Goal: Task Accomplishment & Management: Complete application form

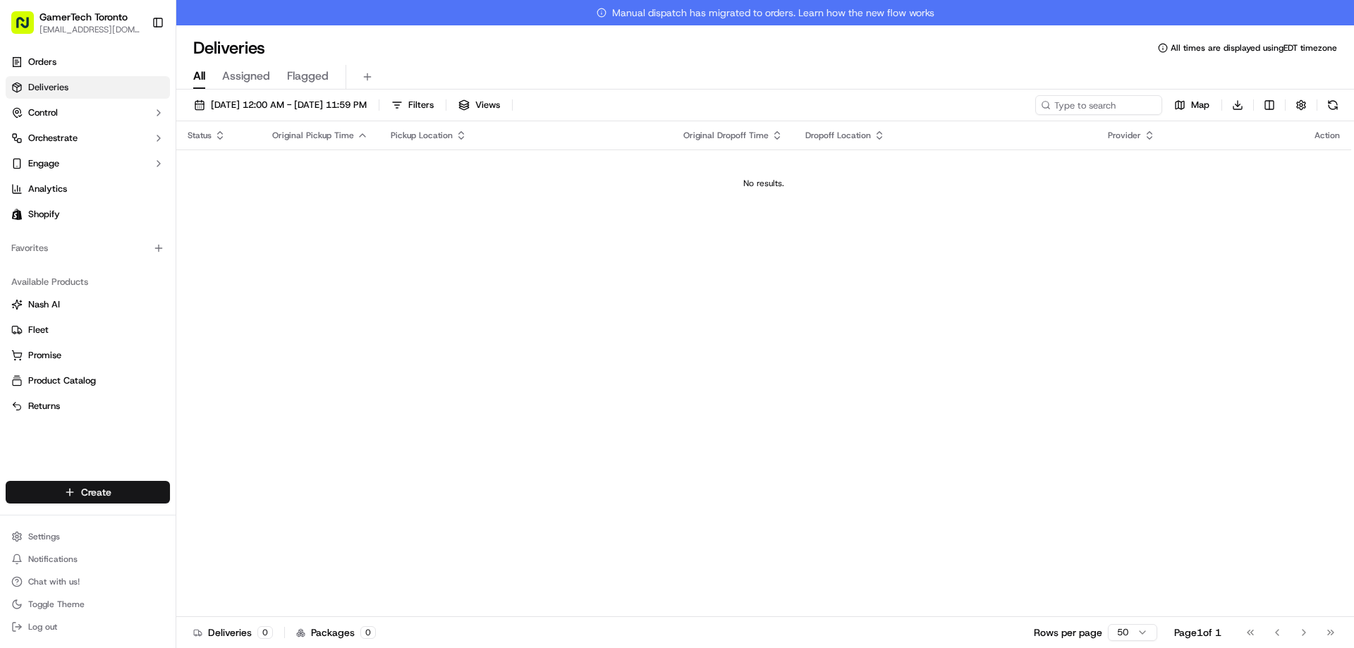
click at [116, 501] on html "GamerTech Toronto [EMAIL_ADDRESS][DOMAIN_NAME] Toggle Sidebar Orders Deliveries…" at bounding box center [677, 324] width 1354 height 648
click at [268, 516] on link "Delivery" at bounding box center [254, 518] width 157 height 25
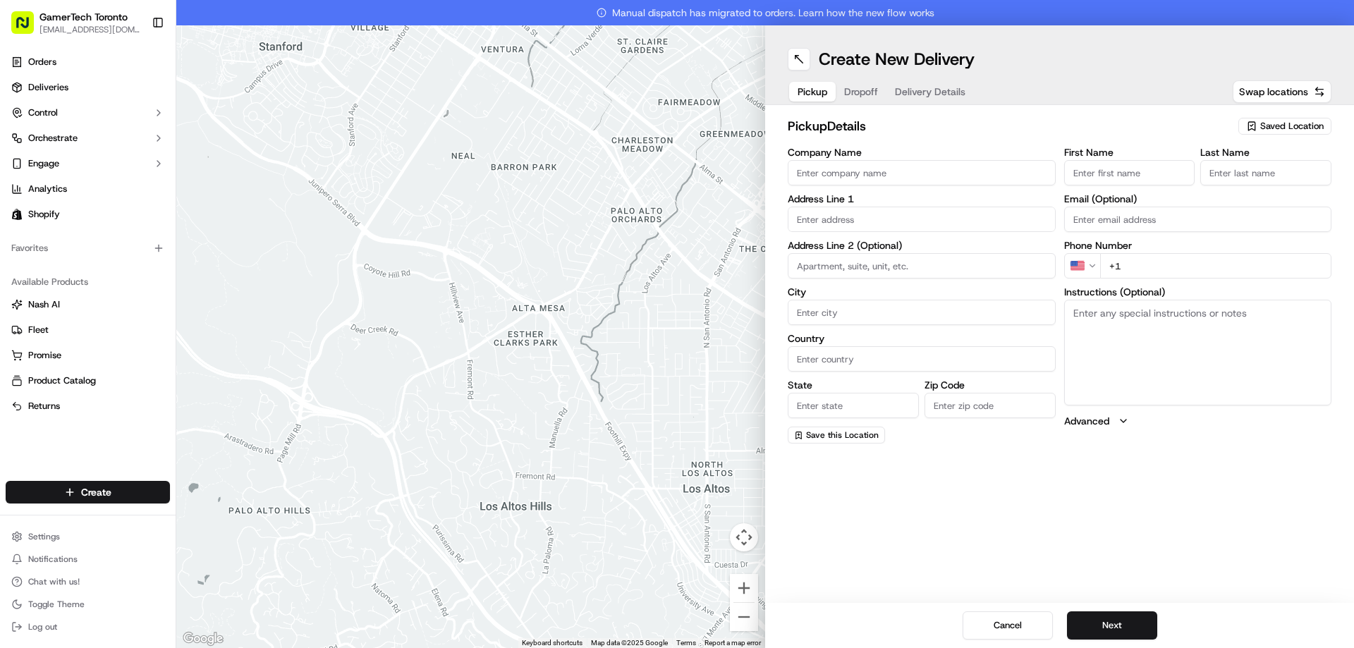
click at [1266, 130] on span "Saved Location" at bounding box center [1291, 126] width 63 height 13
click at [1231, 177] on span "GamerTech Gaming PCs" at bounding box center [1260, 179] width 173 height 13
type input "GamerTech Gaming PCs"
type input "[STREET_ADDRESS]"
type input "#10"
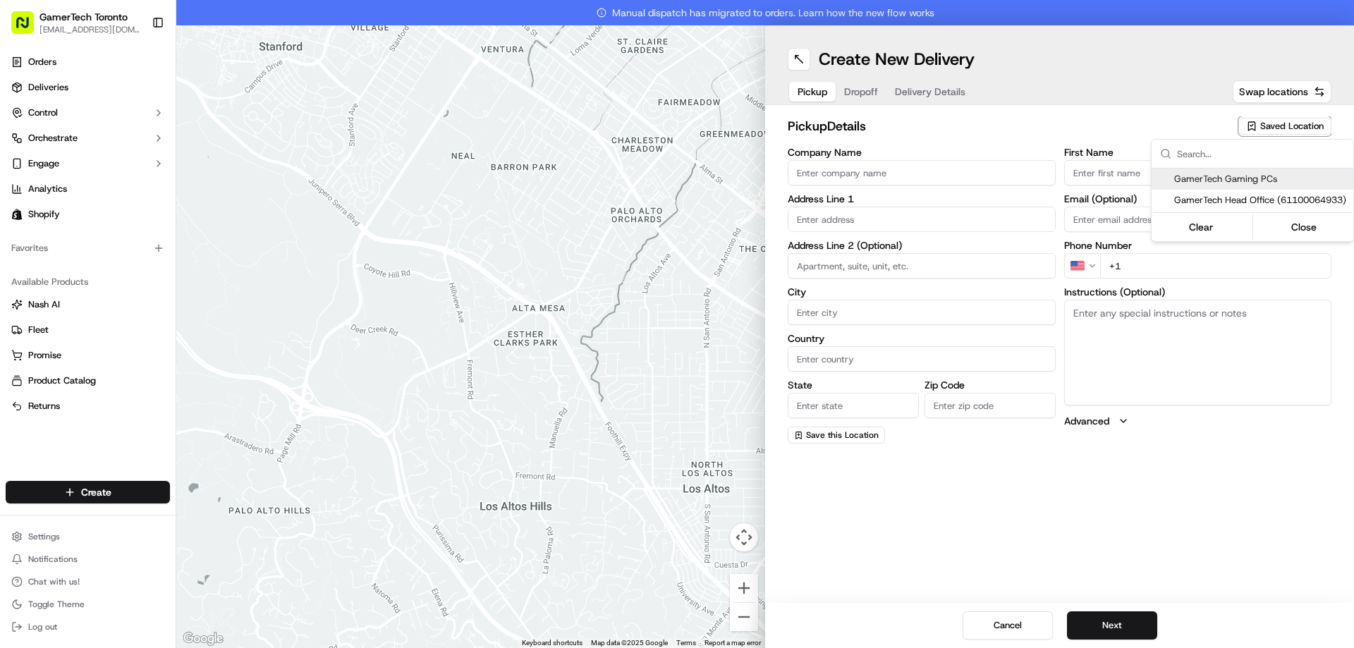
type input "[PERSON_NAME]"
type input "CA"
type input "ON"
type input "L4K 3R8"
type input "CRISTIAN"
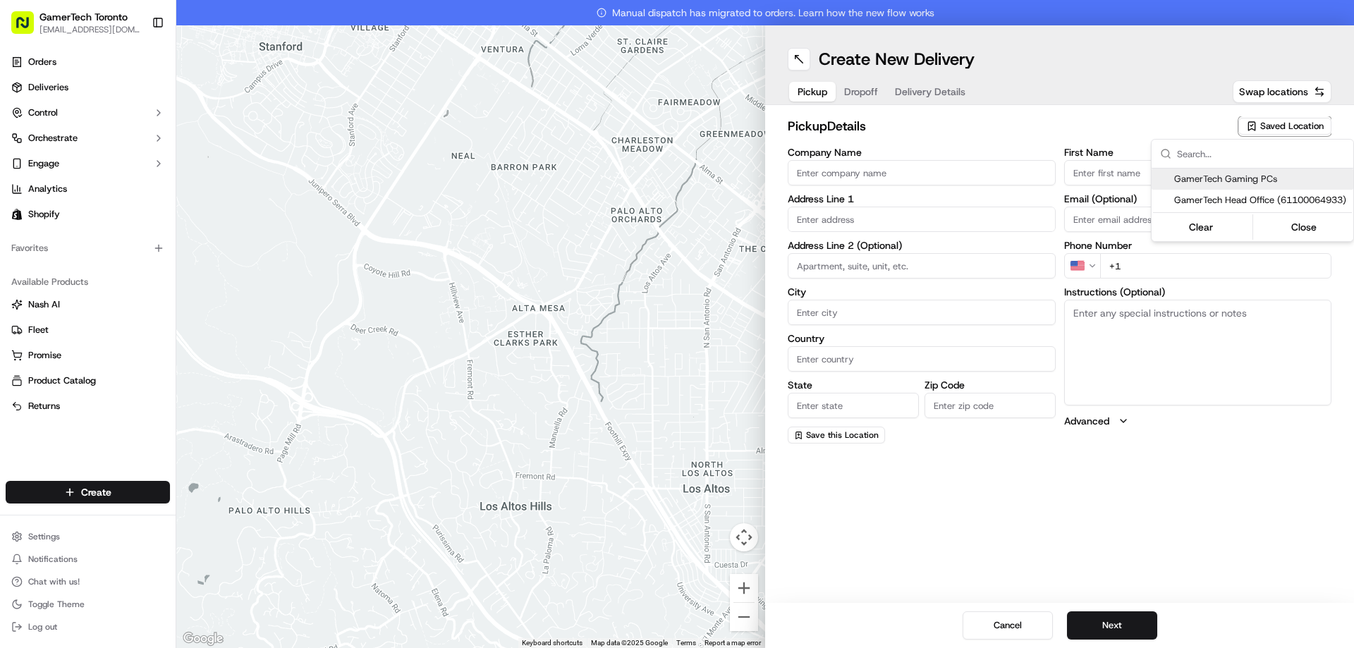
type input "MAIEREAN"
type input "[EMAIL_ADDRESS][DOMAIN_NAME]"
type input "[PHONE_NUMBER]"
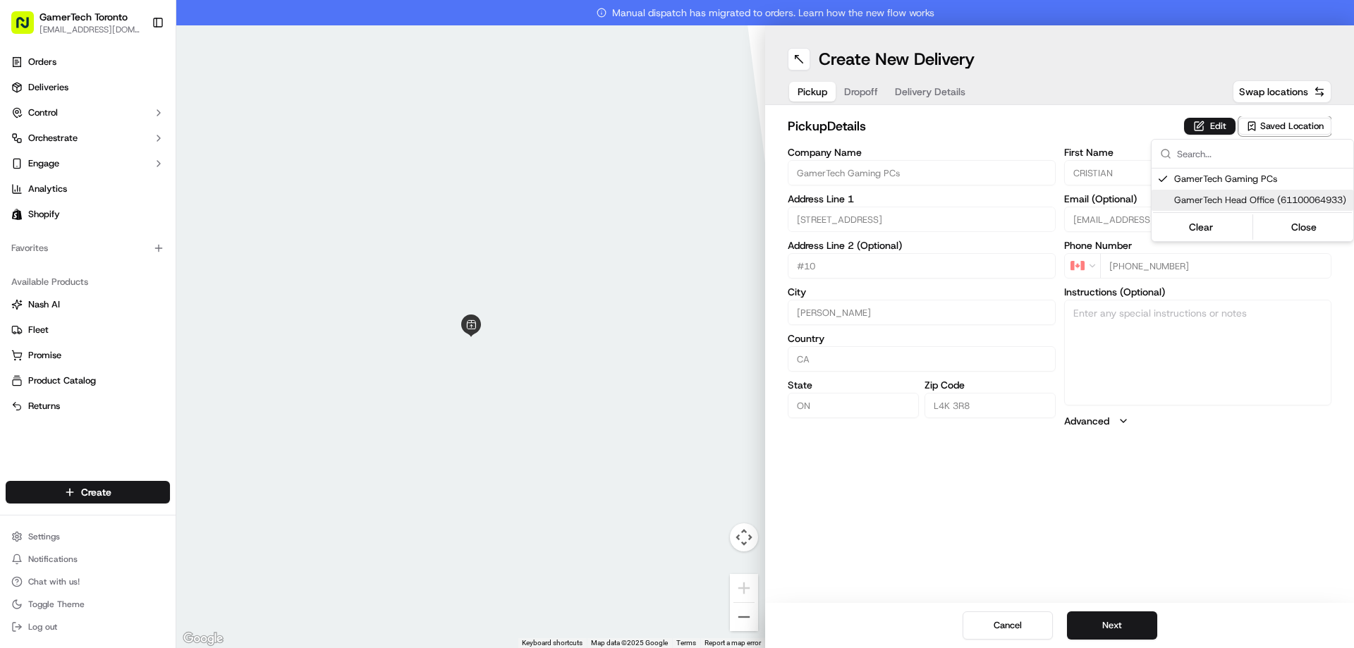
click at [1118, 623] on html "GamerTech Toronto [EMAIL_ADDRESS][DOMAIN_NAME] Toggle Sidebar Orders Deliveries…" at bounding box center [677, 324] width 1354 height 648
click at [1123, 626] on button "Next" at bounding box center [1112, 625] width 90 height 28
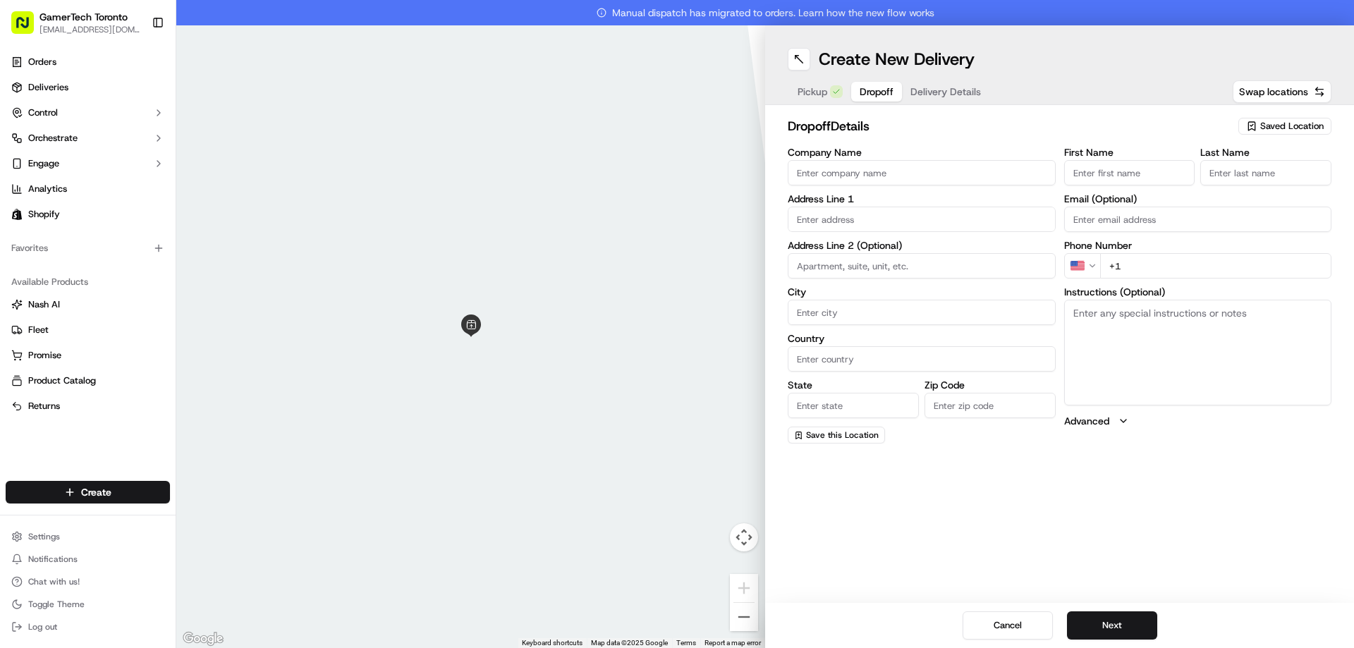
click at [1107, 169] on input "First Name" at bounding box center [1129, 172] width 131 height 25
paste input "[PERSON_NAME]"
drag, startPoint x: 1137, startPoint y: 173, endPoint x: 1090, endPoint y: 176, distance: 47.3
click at [1090, 176] on input "[PERSON_NAME]" at bounding box center [1129, 172] width 131 height 25
click at [1120, 176] on input "[PERSON_NAME]" at bounding box center [1129, 172] width 131 height 25
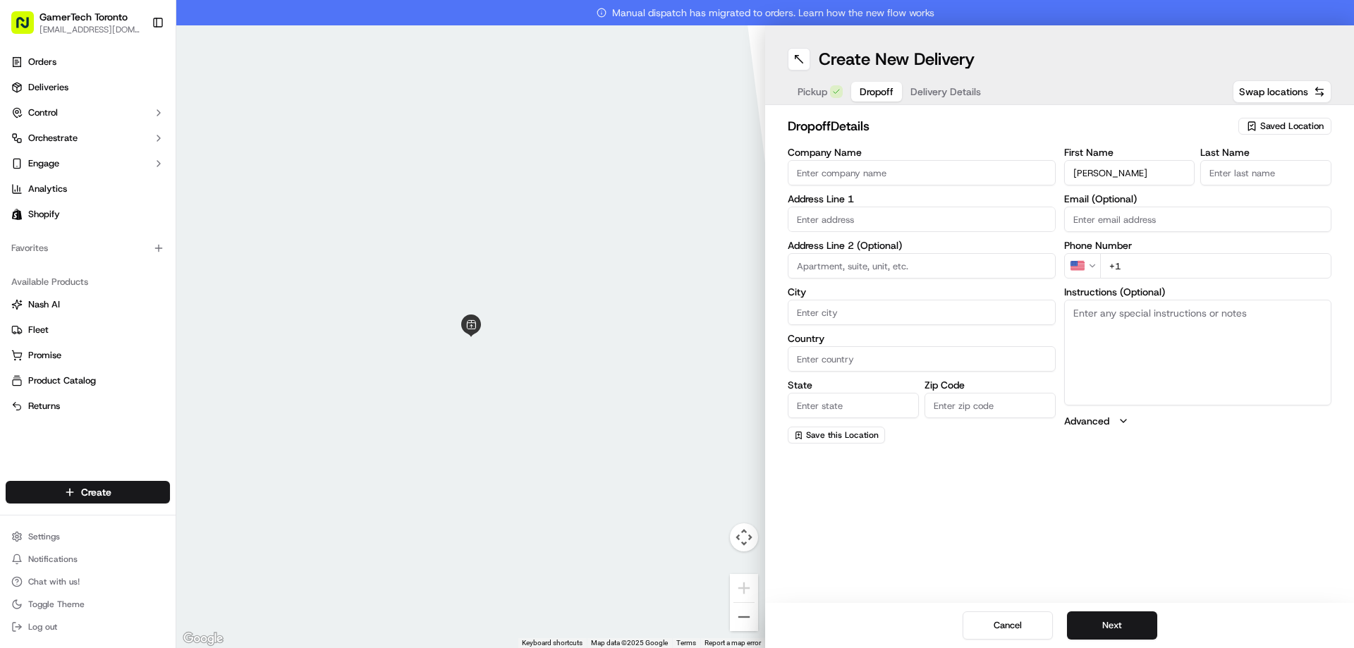
drag, startPoint x: 1162, startPoint y: 174, endPoint x: 1089, endPoint y: 174, distance: 73.3
click at [1089, 174] on input "[PERSON_NAME]" at bounding box center [1129, 172] width 131 height 25
click at [1118, 175] on input "[PERSON_NAME]" at bounding box center [1129, 172] width 131 height 25
drag, startPoint x: 1170, startPoint y: 175, endPoint x: 1091, endPoint y: 175, distance: 79.0
click at [1091, 175] on input "[PERSON_NAME]" at bounding box center [1129, 172] width 131 height 25
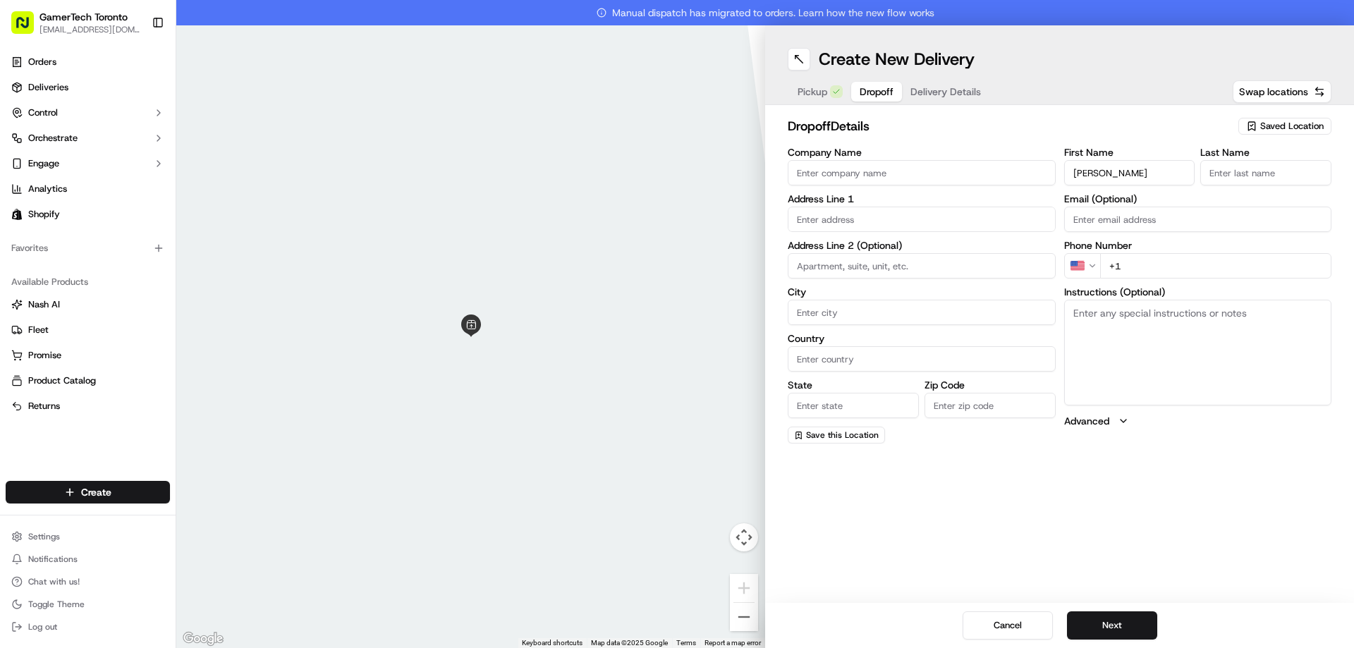
type input "[PERSON_NAME]"
click at [1240, 176] on input "Last Name" at bounding box center [1265, 172] width 131 height 25
paste input "[GEOGRAPHIC_DATA]"
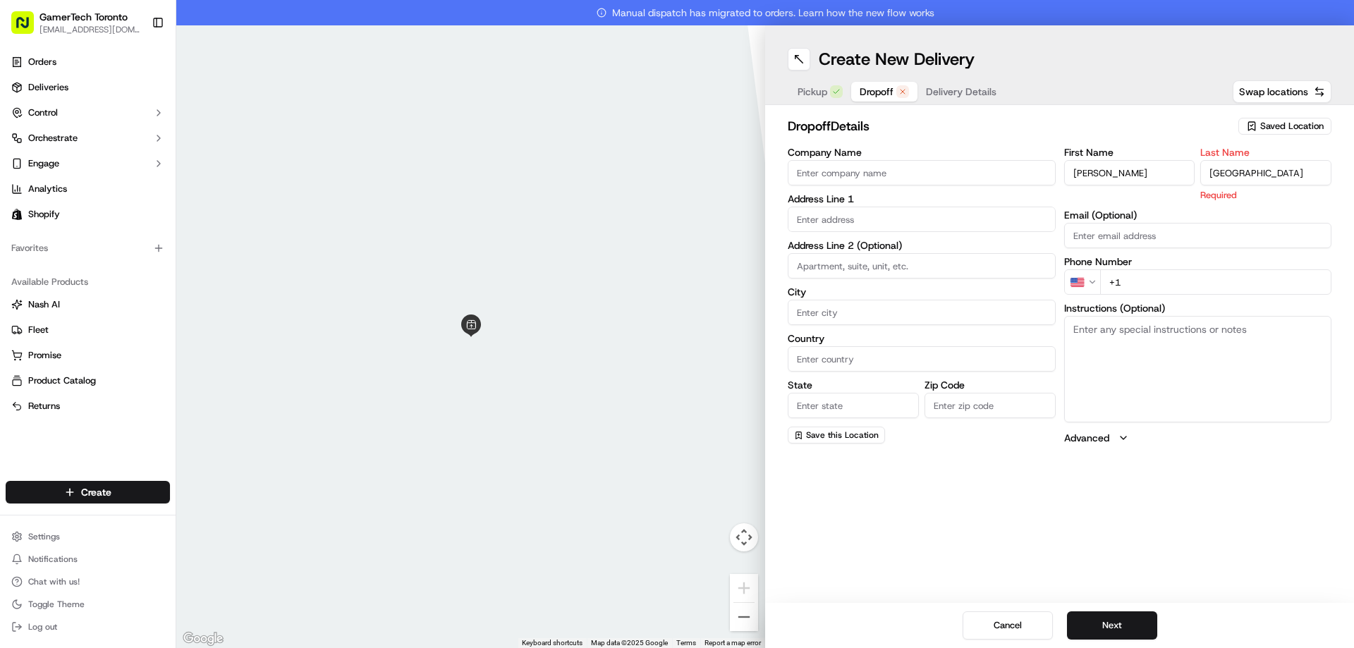
type input "[GEOGRAPHIC_DATA]"
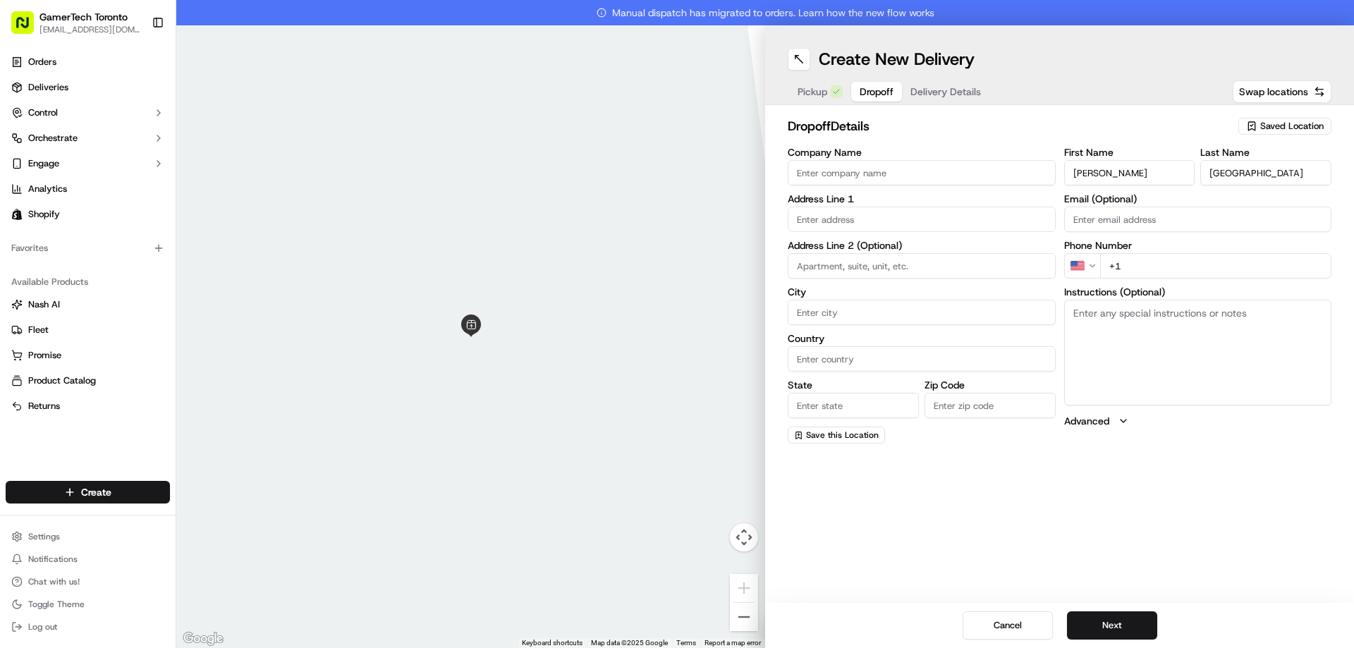
drag, startPoint x: 1130, startPoint y: 173, endPoint x: 1121, endPoint y: 173, distance: 8.5
click at [1121, 173] on input "[PERSON_NAME]" at bounding box center [1129, 172] width 131 height 25
click at [1157, 173] on input "[PERSON_NAME]" at bounding box center [1129, 172] width 131 height 25
drag, startPoint x: 1157, startPoint y: 173, endPoint x: 1097, endPoint y: 172, distance: 60.7
click at [1097, 172] on input "[PERSON_NAME]" at bounding box center [1129, 172] width 131 height 25
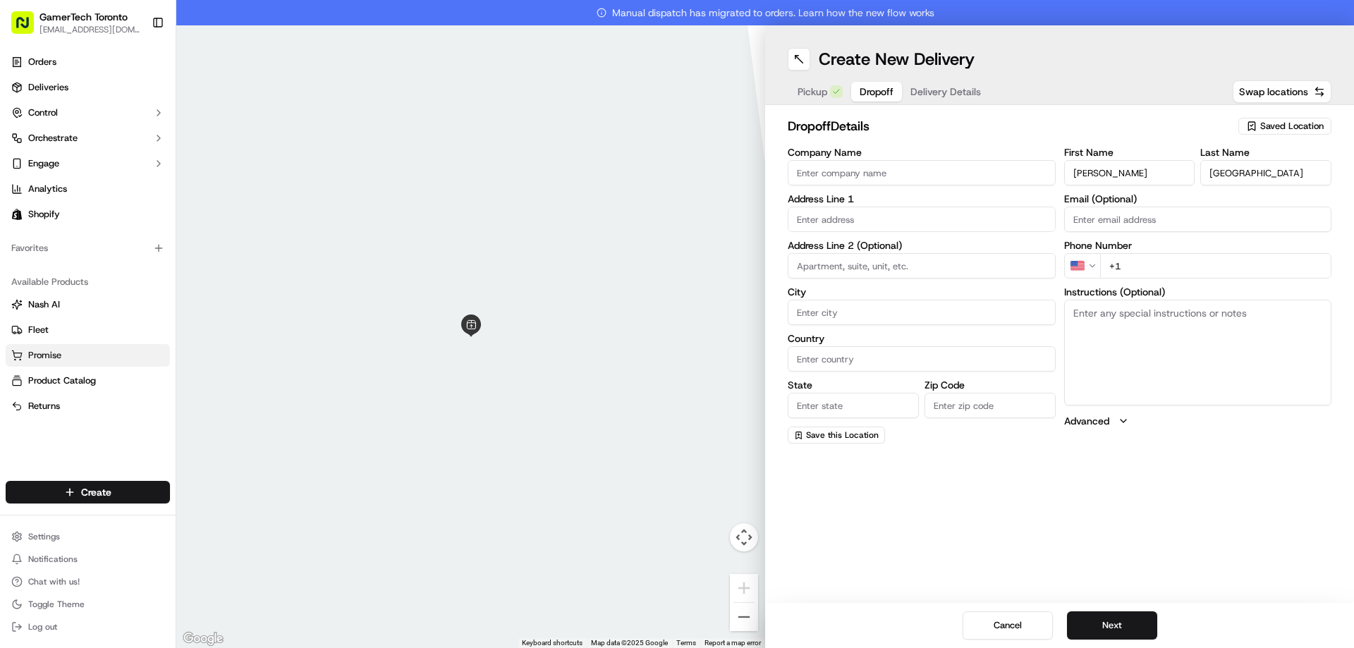
type input "[PERSON_NAME]"
click at [1194, 222] on input "Email (Optional)" at bounding box center [1198, 219] width 268 height 25
paste input "[EMAIL_ADDRESS][DOMAIN_NAME]"
type input "[EMAIL_ADDRESS][DOMAIN_NAME]"
click at [1087, 267] on html "GamerTech Toronto [EMAIL_ADDRESS][DOMAIN_NAME] Toggle Sidebar Orders Deliveries…" at bounding box center [677, 324] width 1354 height 648
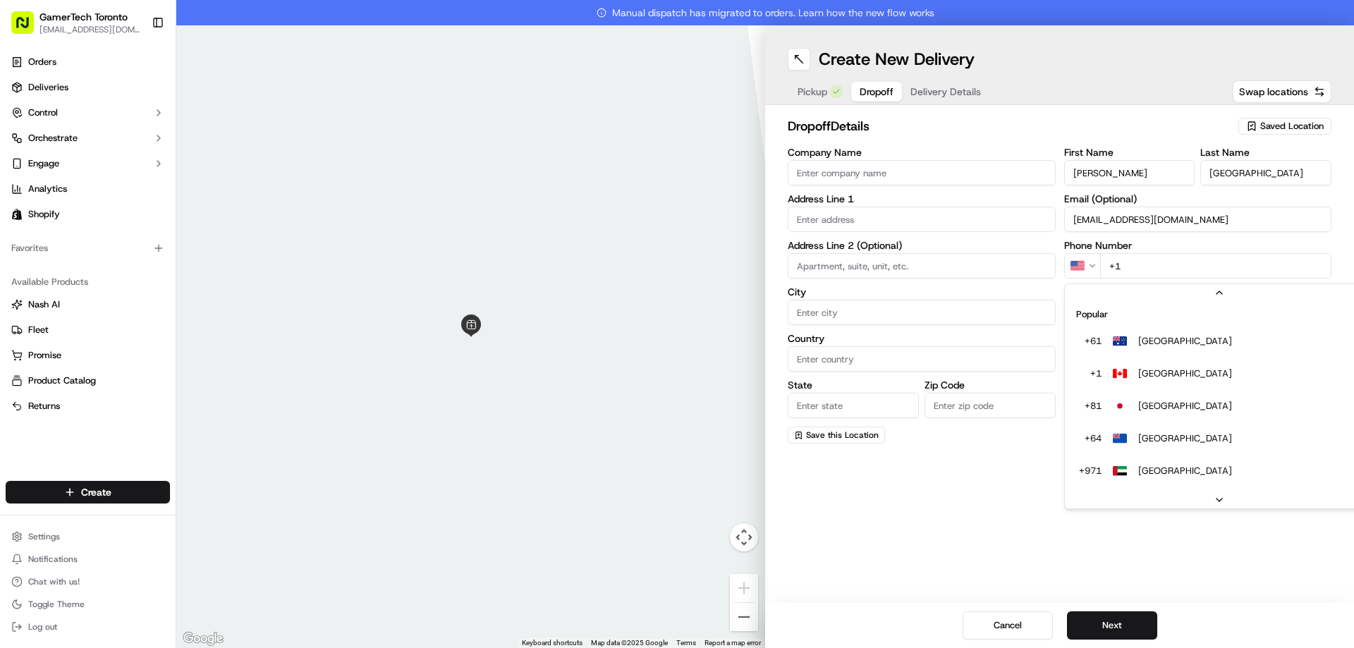
scroll to position [61, 0]
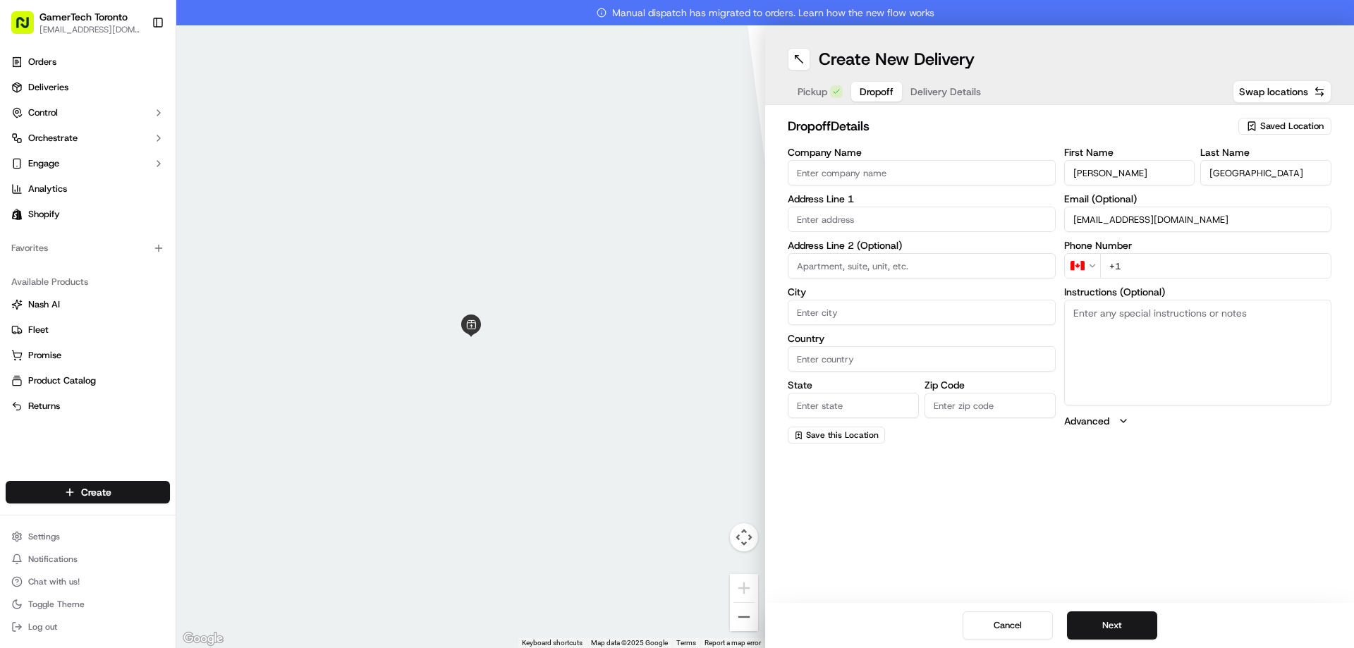
click at [1154, 265] on input "+1" at bounding box center [1216, 265] width 232 height 25
paste input "[PHONE_NUMBER]"
type input "[PHONE_NUMBER]"
click at [889, 218] on input "text" at bounding box center [922, 219] width 268 height 25
paste input "[STREET_ADDRESS]"
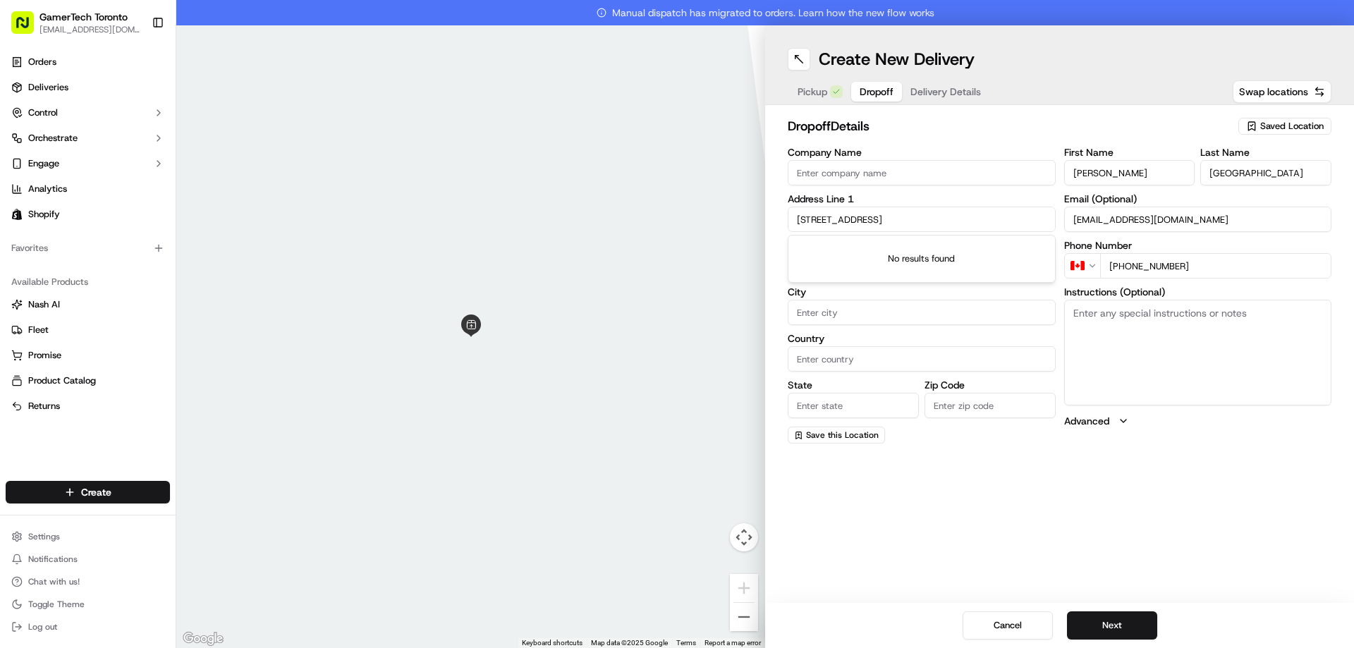
scroll to position [0, 18]
click at [889, 220] on input "[STREET_ADDRESS]" at bounding box center [922, 219] width 268 height 25
drag, startPoint x: 904, startPoint y: 218, endPoint x: 954, endPoint y: 224, distance: 49.8
click at [954, 224] on input "[STREET_ADDRESS]" at bounding box center [922, 219] width 268 height 25
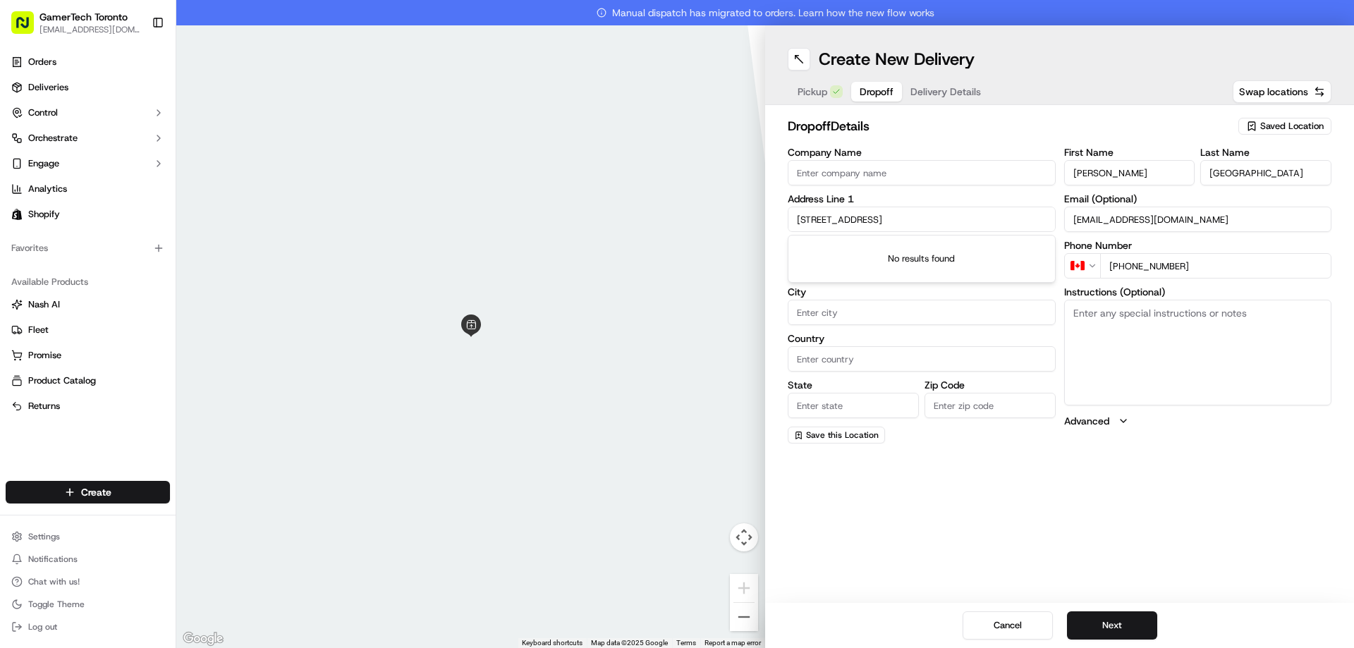
scroll to position [0, 0]
click at [939, 259] on div "[STREET_ADDRESS]" at bounding box center [921, 248] width 261 height 21
type input "[STREET_ADDRESS]"
type input "[GEOGRAPHIC_DATA]"
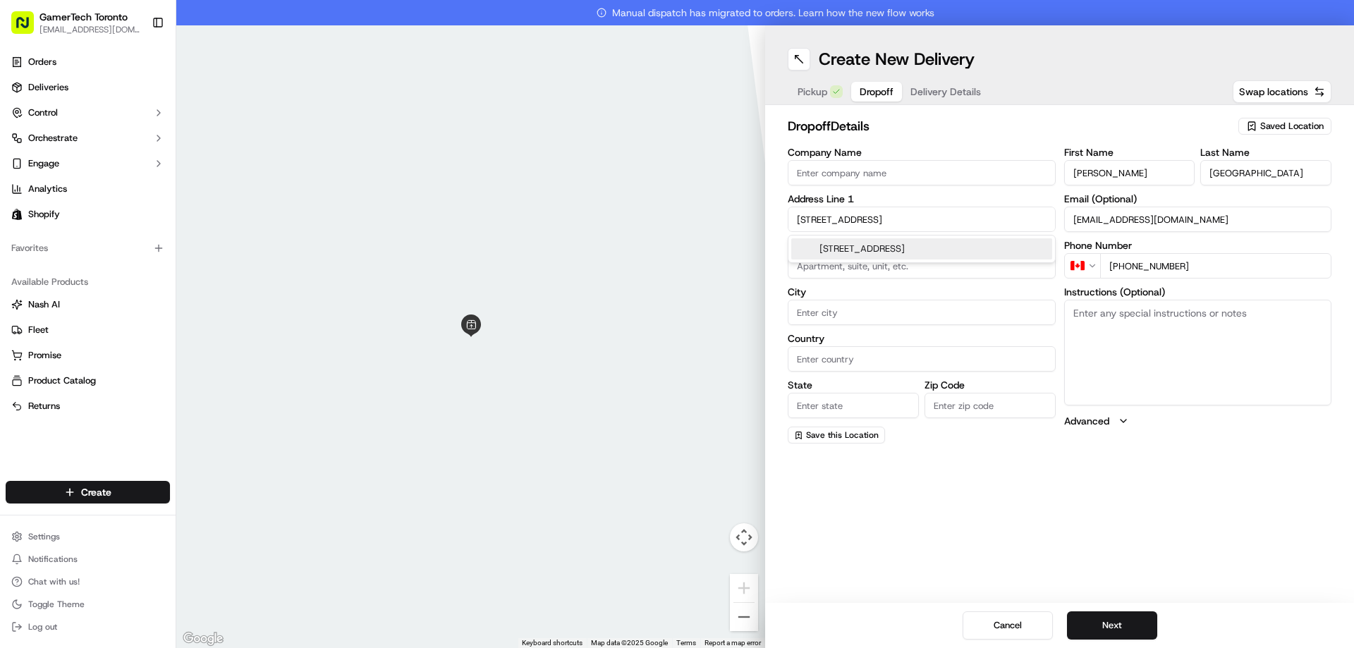
type input "ON"
type input "M1N 1A3"
type input "[STREET_ADDRESS]"
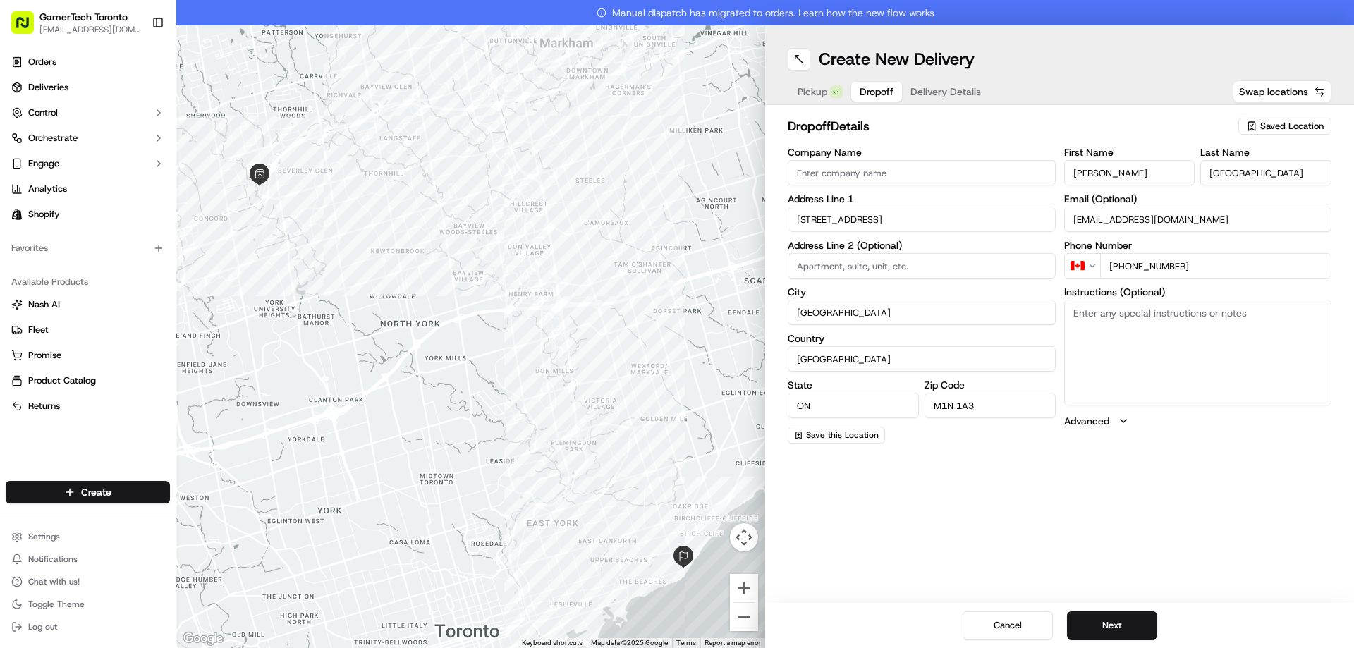
drag, startPoint x: 984, startPoint y: 404, endPoint x: 972, endPoint y: 404, distance: 12.0
click at [972, 404] on input "M1N 1A3" at bounding box center [990, 405] width 131 height 25
click at [967, 403] on input "M1N 1A3" at bounding box center [990, 405] width 131 height 25
type input "M1N 1A5"
click at [879, 269] on input at bounding box center [922, 265] width 268 height 25
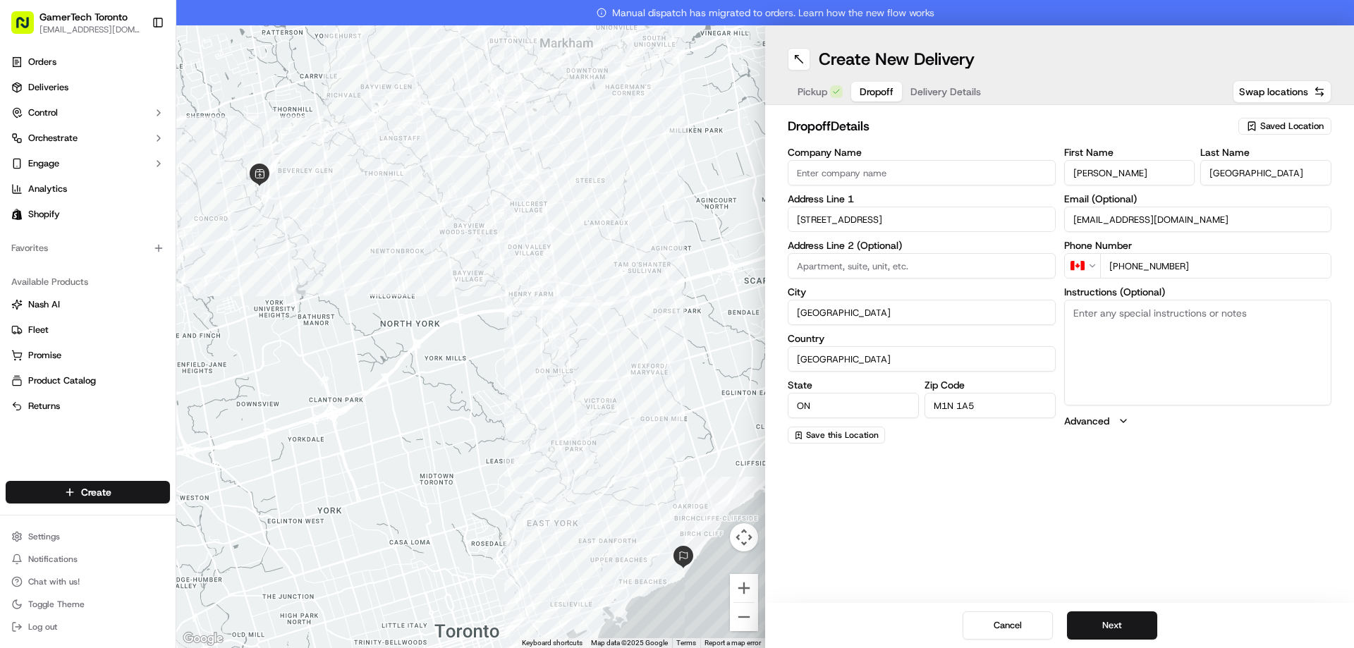
paste input "H20 (Buzz 202)"
type input "H20 (Buzz 202)"
click at [887, 291] on label "City" at bounding box center [922, 292] width 268 height 10
click at [887, 300] on input "[GEOGRAPHIC_DATA]" at bounding box center [922, 312] width 268 height 25
click at [1113, 613] on button "Next" at bounding box center [1112, 625] width 90 height 28
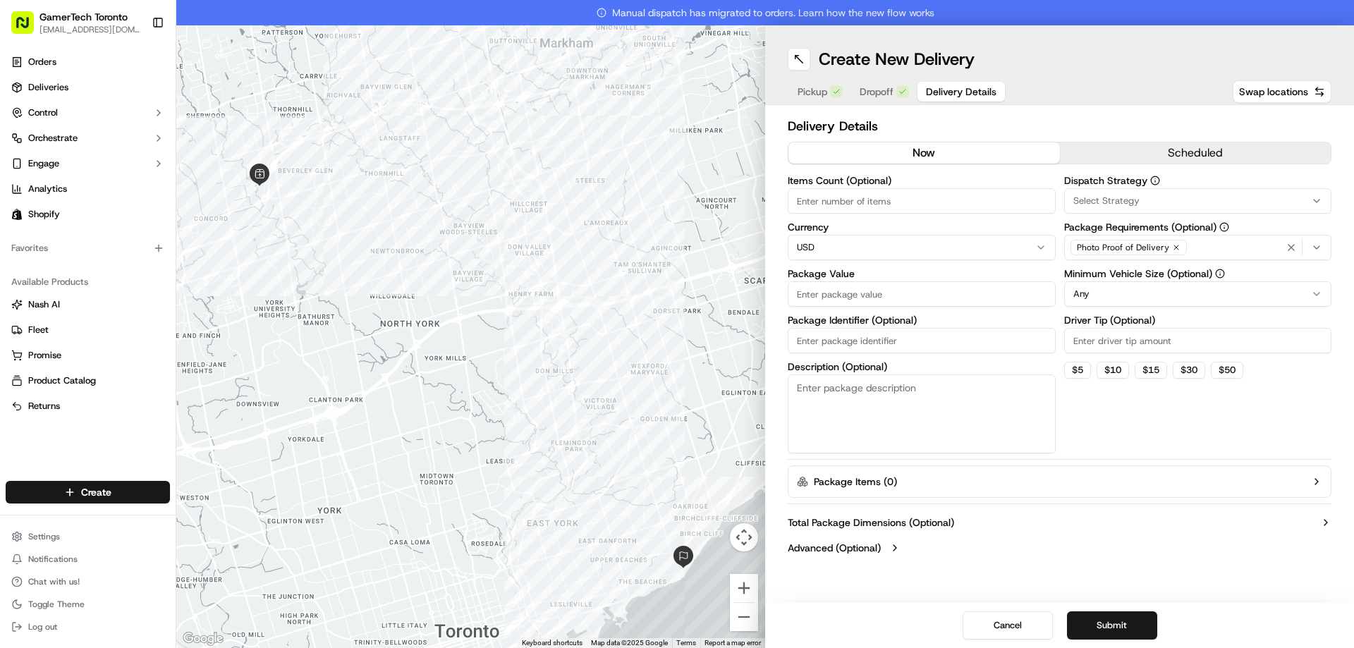
click at [881, 201] on input "Items Count (Optional)" at bounding box center [922, 200] width 268 height 25
type input "2"
click at [848, 253] on html "GamerTech Toronto [EMAIL_ADDRESS][DOMAIN_NAME] Toggle Sidebar Orders Deliveries…" at bounding box center [677, 324] width 1354 height 648
click at [879, 294] on input "Package Value" at bounding box center [922, 293] width 268 height 25
paste input "4593.33"
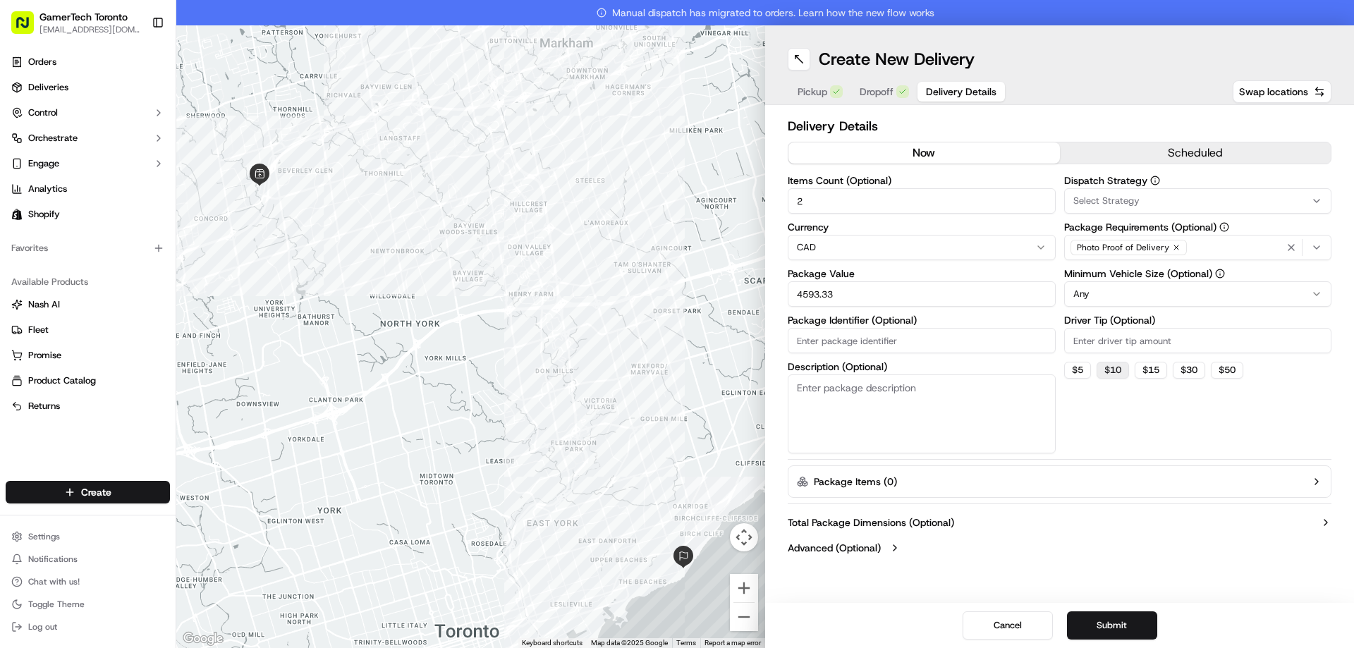
type input "4593.33"
click at [1117, 370] on button "$ 10" at bounding box center [1113, 370] width 32 height 17
type input "10"
click at [1147, 251] on span "Photo Proof of Delivery" at bounding box center [1123, 247] width 92 height 11
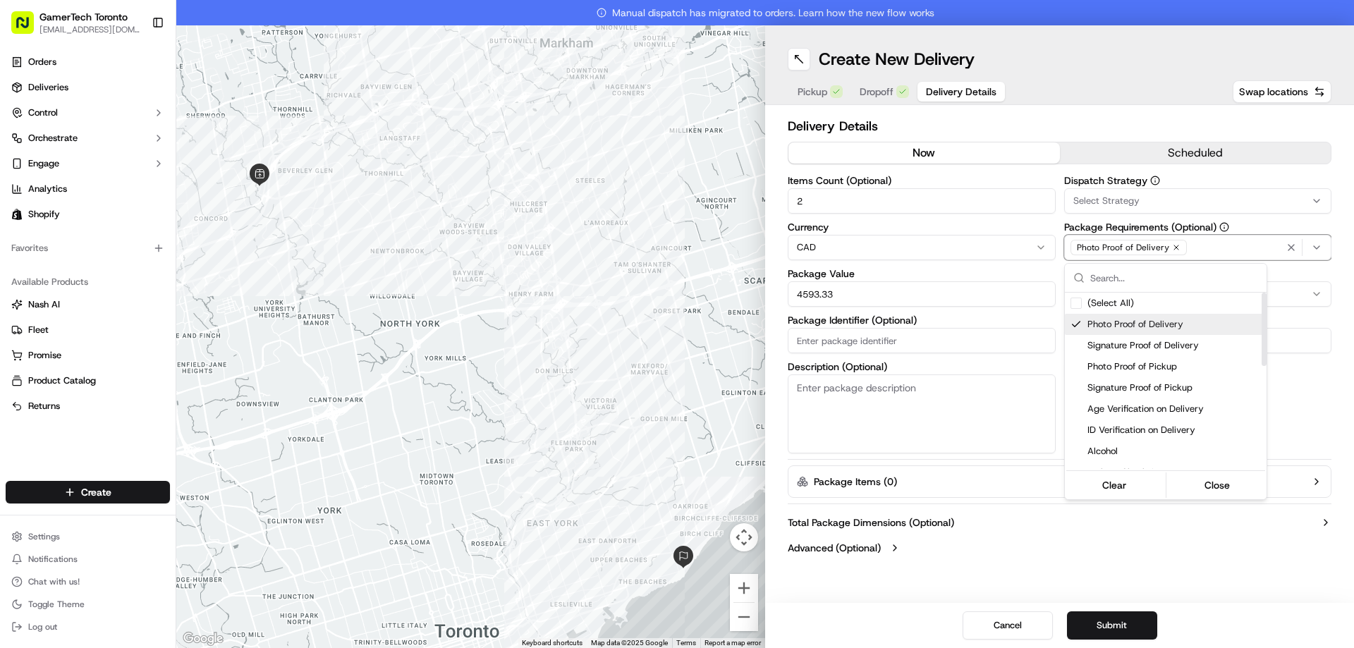
click at [1121, 318] on span "Photo Proof of Delivery" at bounding box center [1174, 324] width 173 height 13
click at [1141, 305] on span "Meet on Delivery" at bounding box center [1174, 310] width 173 height 13
click at [1137, 331] on span "Pincode Verification" at bounding box center [1174, 331] width 173 height 13
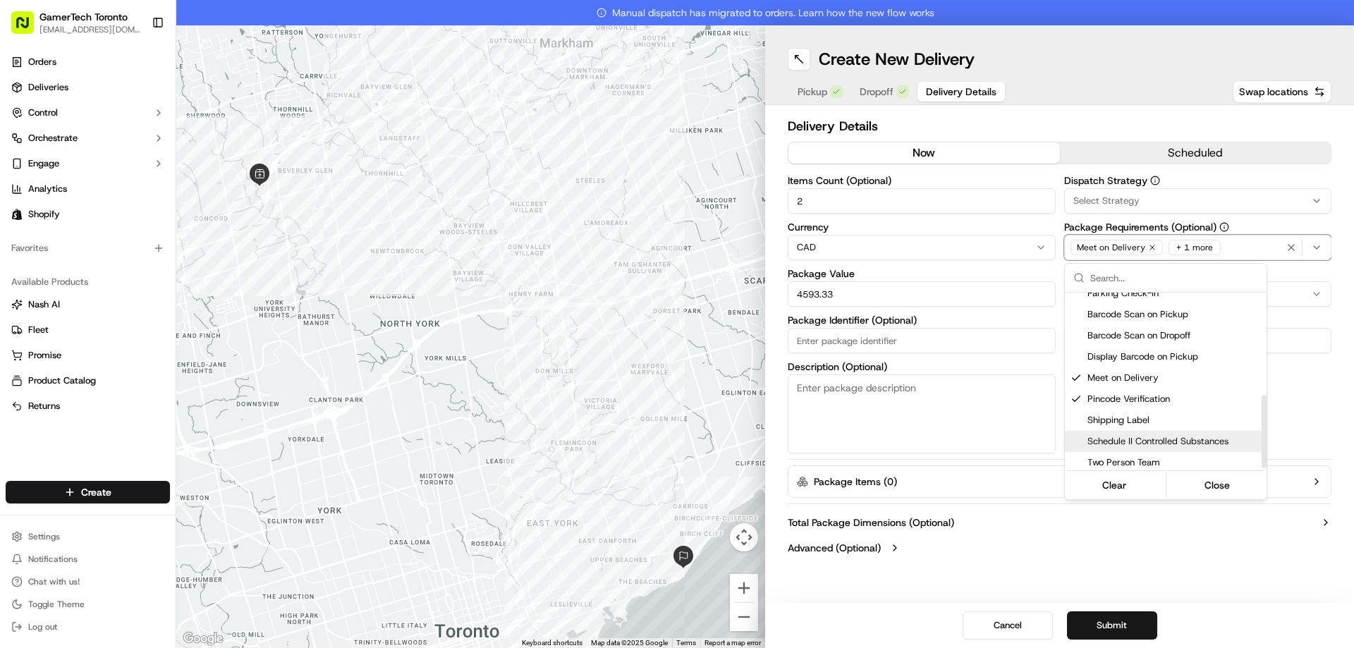
scroll to position [176, 0]
click at [1316, 422] on html "GamerTech Toronto [EMAIL_ADDRESS][DOMAIN_NAME] Toggle Sidebar Orders Deliveries…" at bounding box center [677, 324] width 1354 height 648
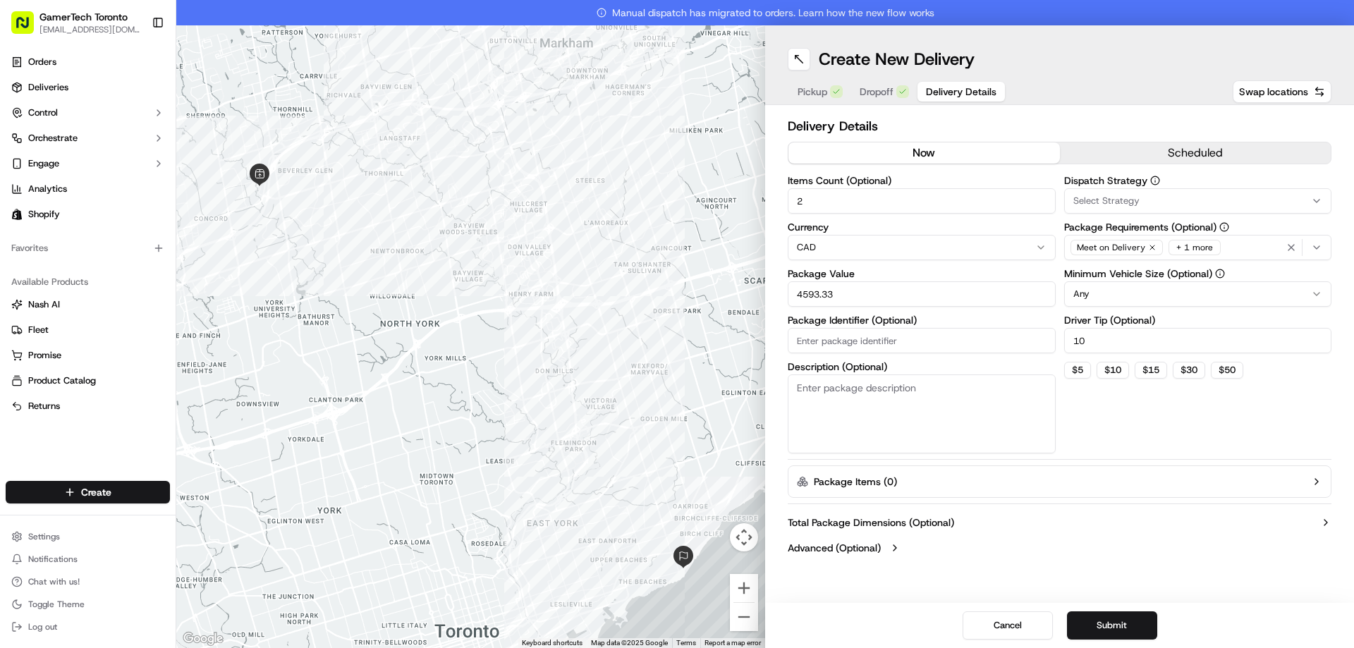
click at [1111, 206] on span "Select Strategy" at bounding box center [1106, 201] width 66 height 13
click at [1104, 274] on span "Shopify" at bounding box center [1174, 278] width 173 height 13
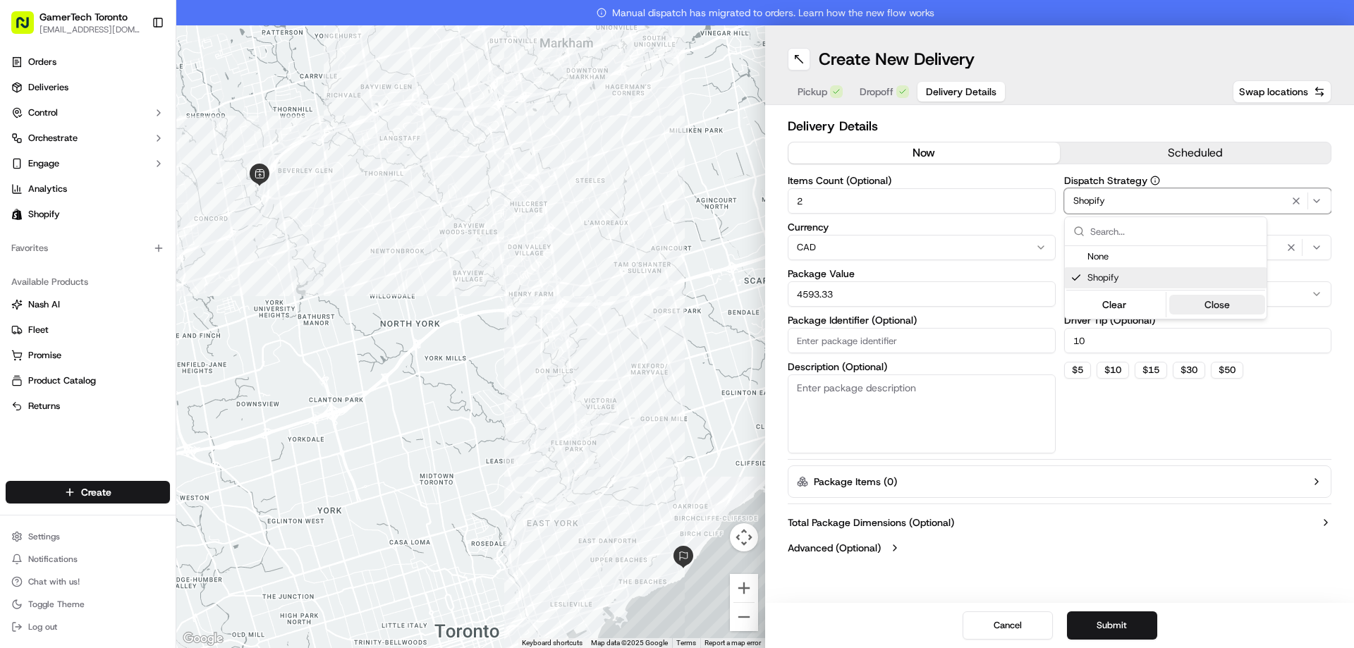
click at [1210, 303] on button "Close" at bounding box center [1217, 305] width 97 height 20
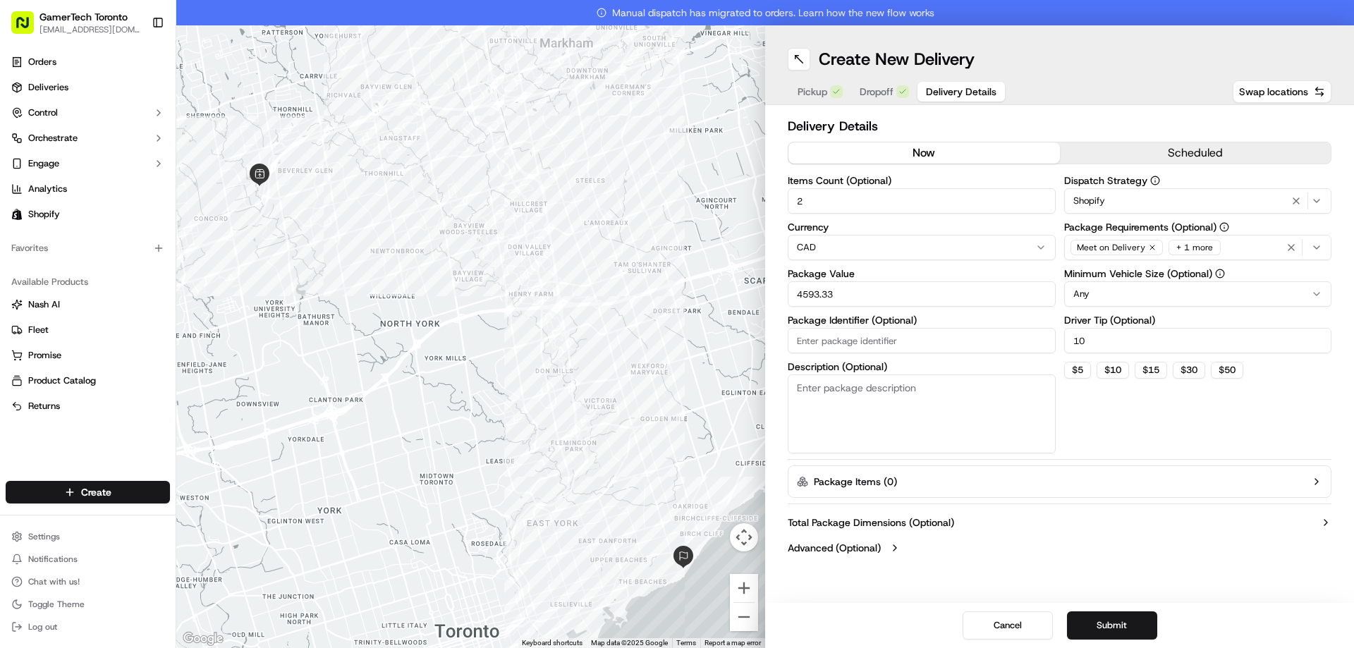
click at [1178, 240] on div "+ 1 more" at bounding box center [1195, 248] width 52 height 16
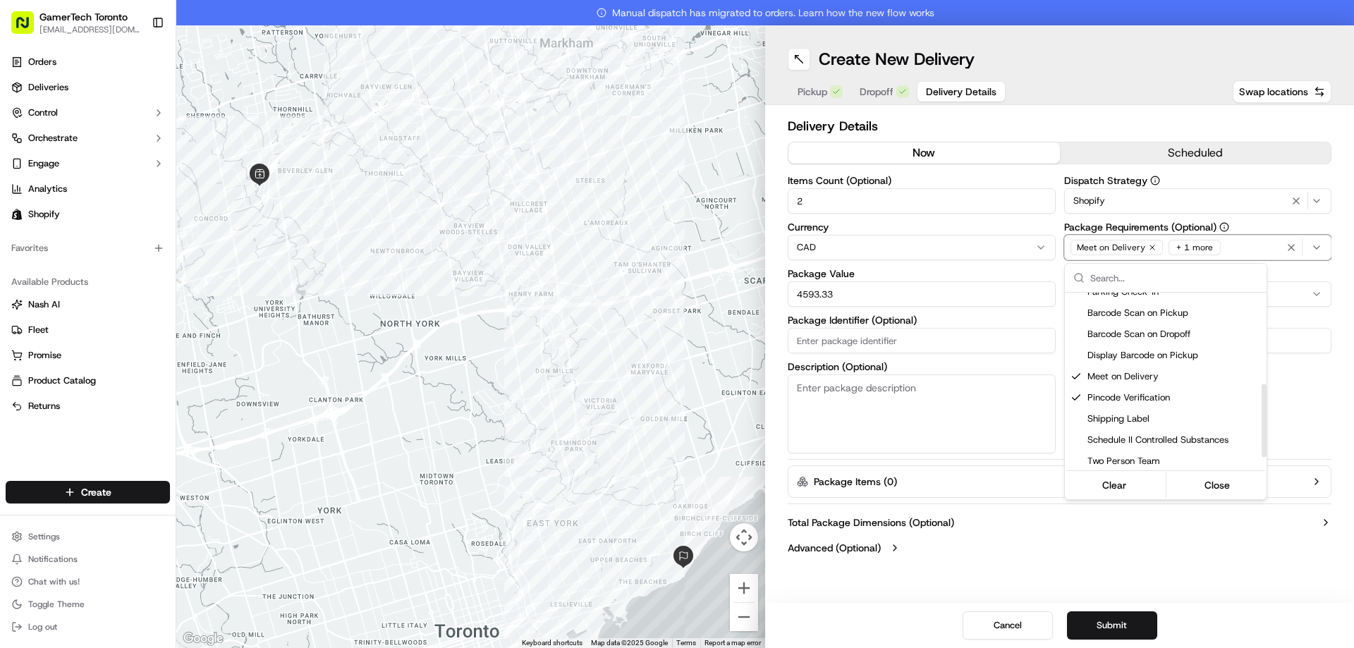
scroll to position [247, 0]
click at [1311, 417] on html "GamerTech Toronto [EMAIL_ADDRESS][DOMAIN_NAME] Toggle Sidebar Orders Deliveries…" at bounding box center [677, 324] width 1354 height 648
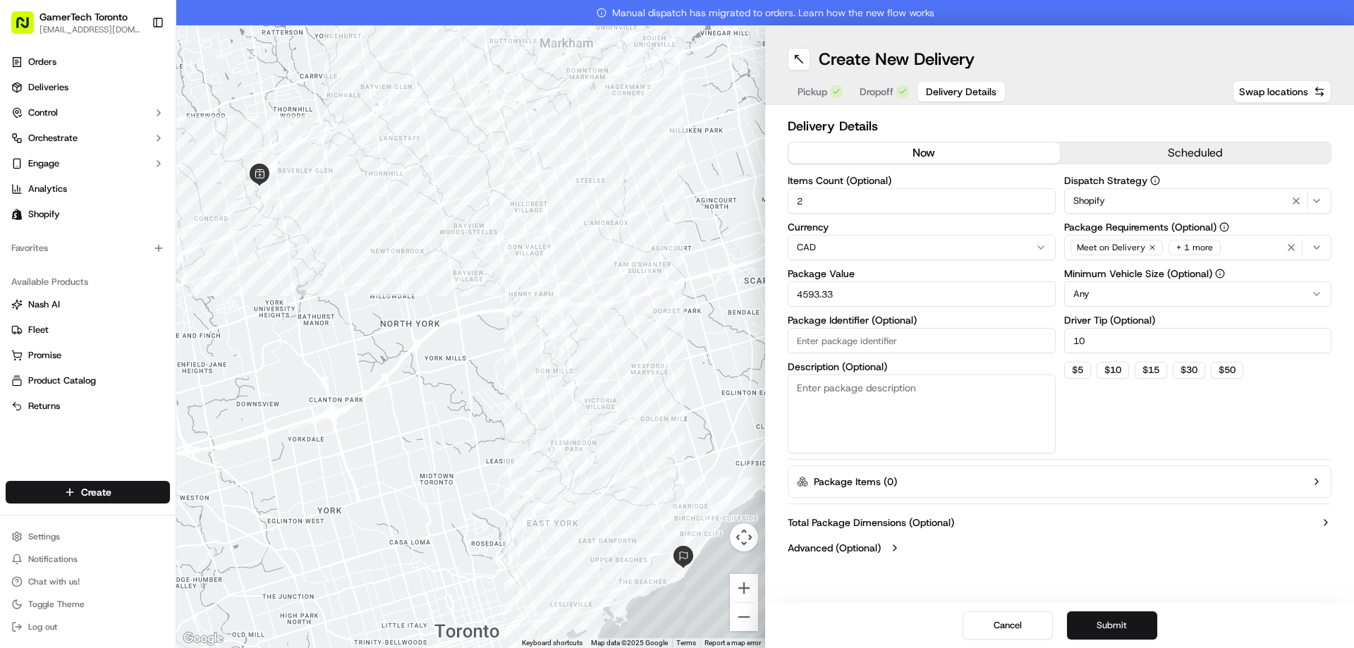
click at [1119, 616] on button "Submit" at bounding box center [1112, 625] width 90 height 28
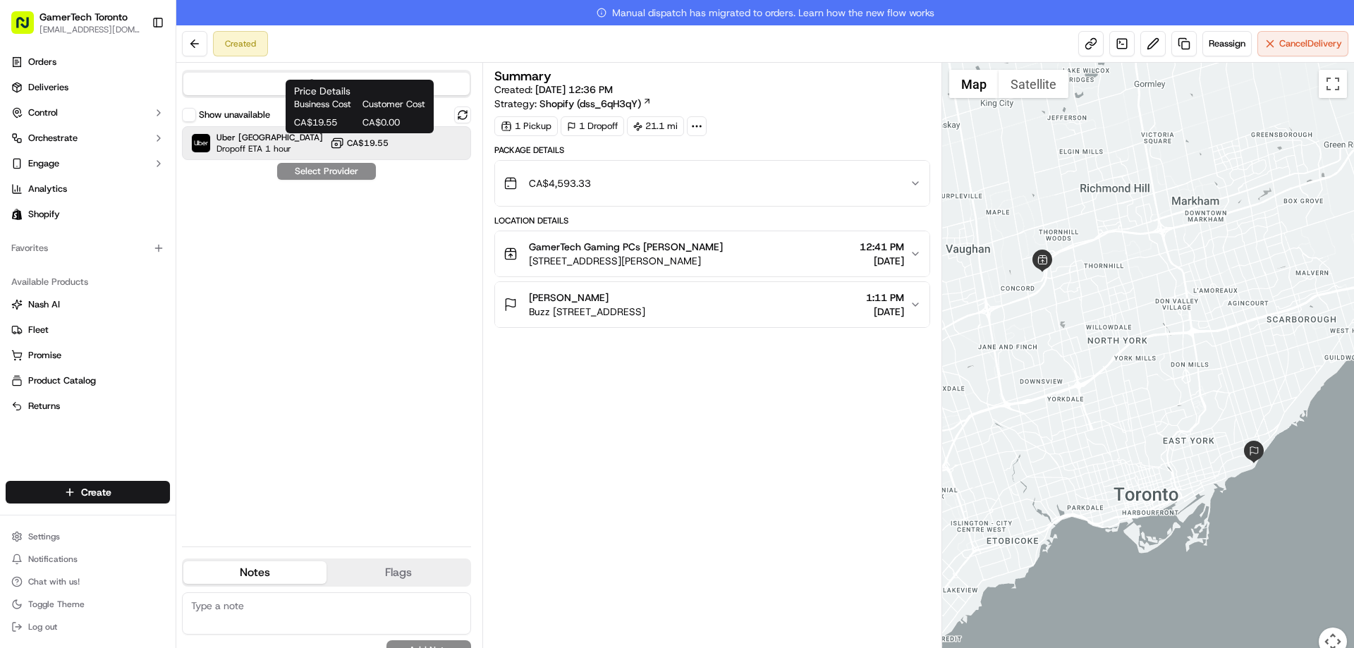
click at [356, 148] on span "CA$19.55" at bounding box center [368, 143] width 42 height 11
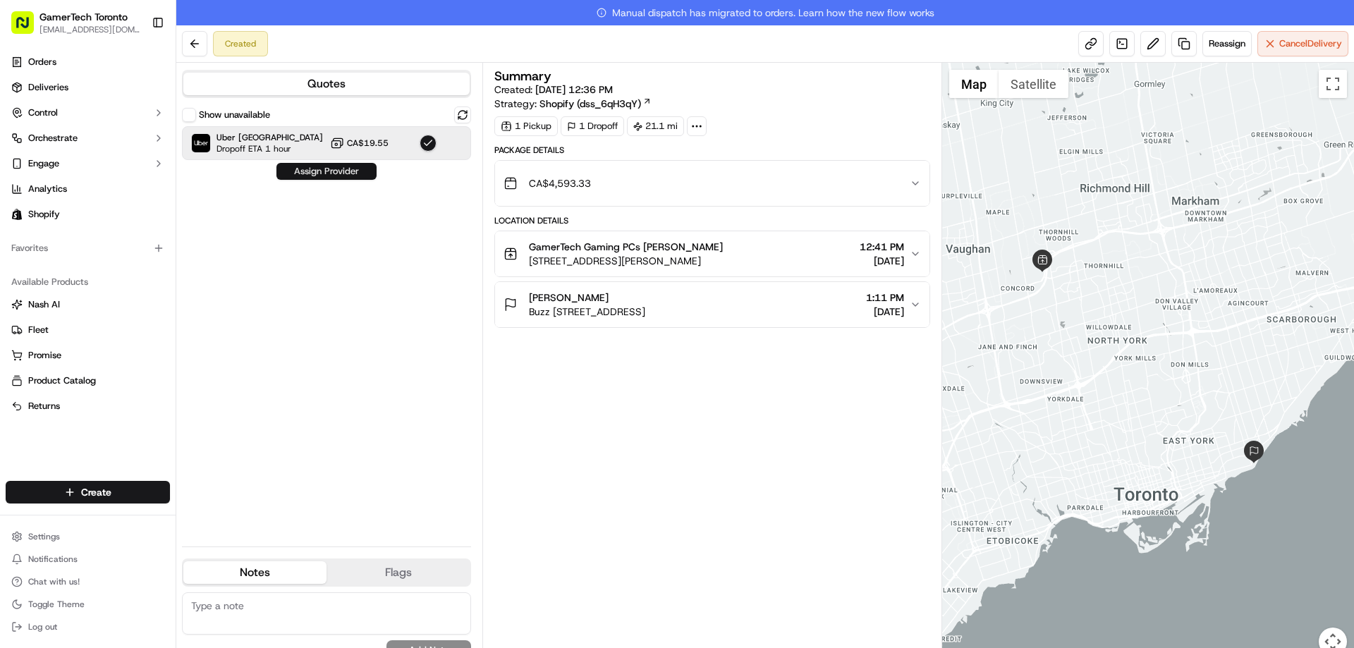
click at [356, 175] on button "Assign Provider" at bounding box center [326, 171] width 100 height 17
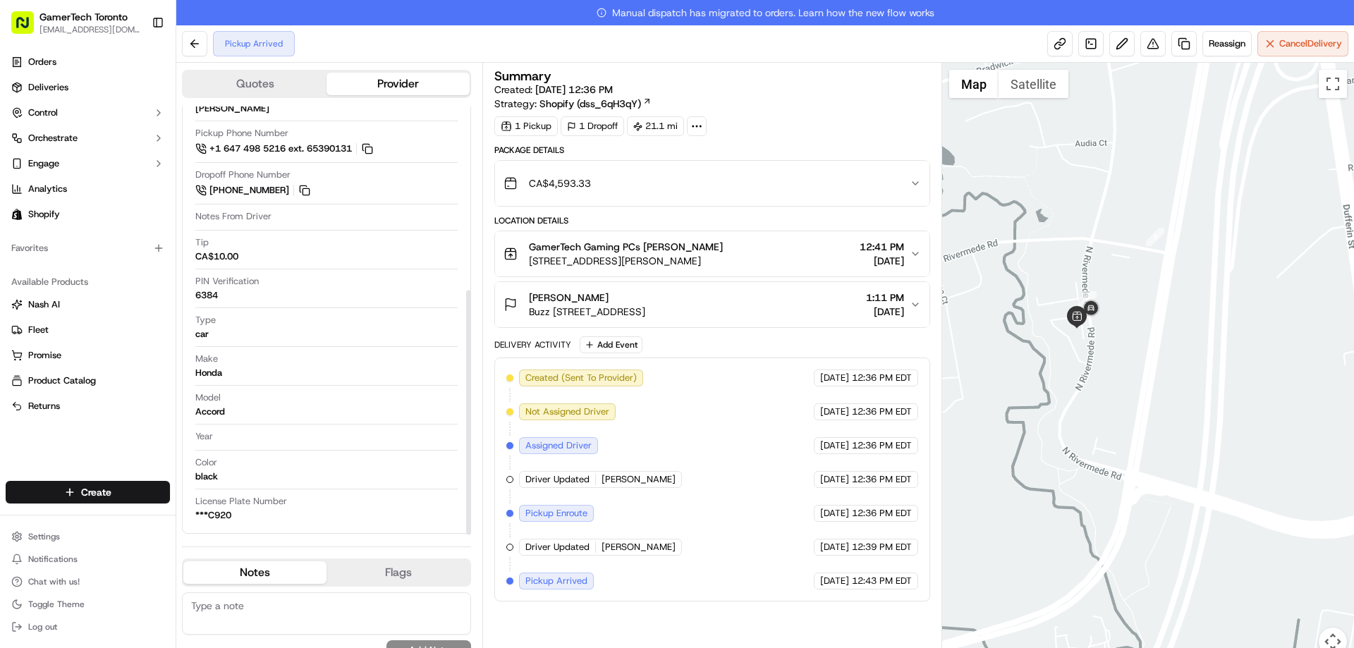
scroll to position [322, 0]
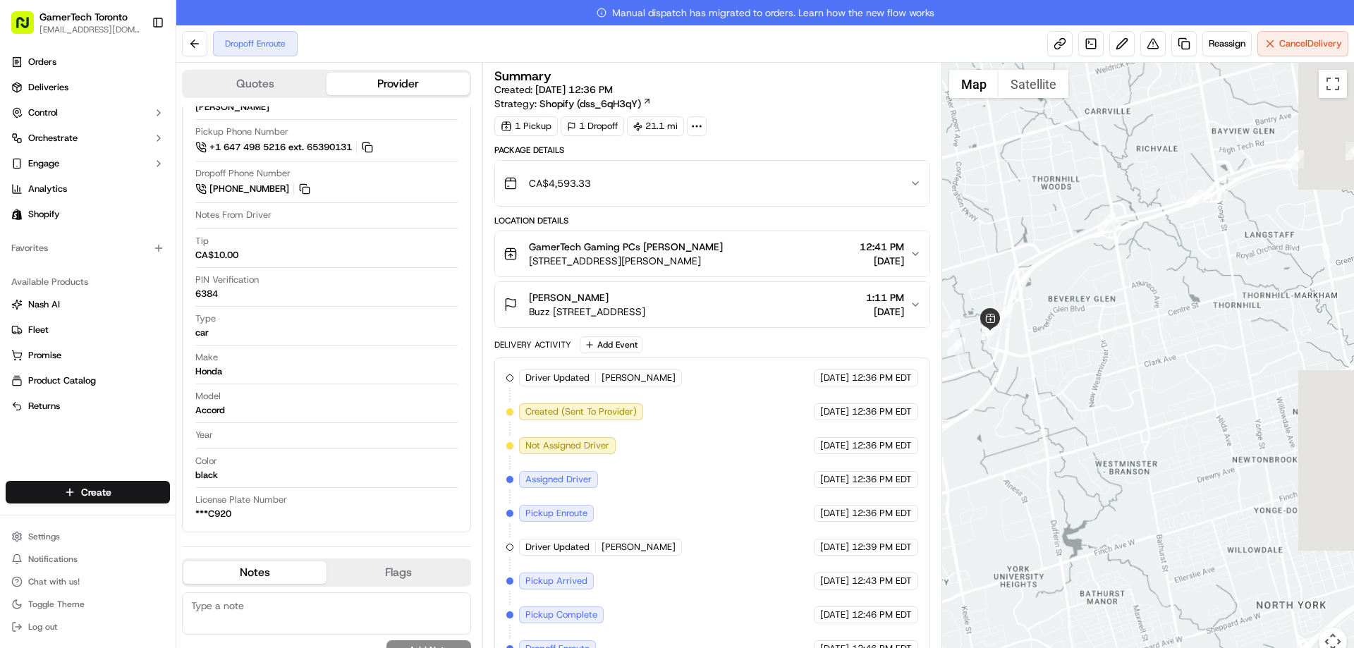
drag, startPoint x: 1229, startPoint y: 265, endPoint x: 1020, endPoint y: 336, distance: 221.0
click at [1020, 336] on div at bounding box center [1148, 368] width 413 height 610
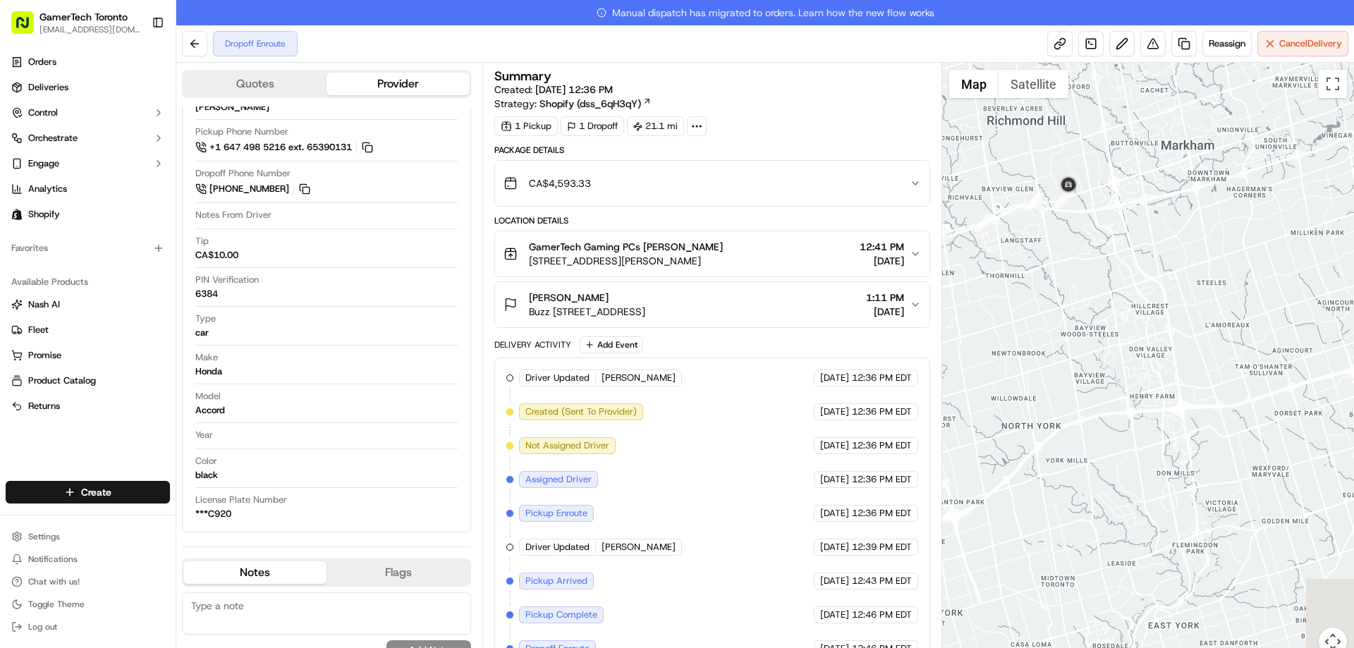
drag, startPoint x: 1301, startPoint y: 296, endPoint x: 1118, endPoint y: 263, distance: 186.2
click at [1118, 263] on div at bounding box center [1148, 368] width 413 height 610
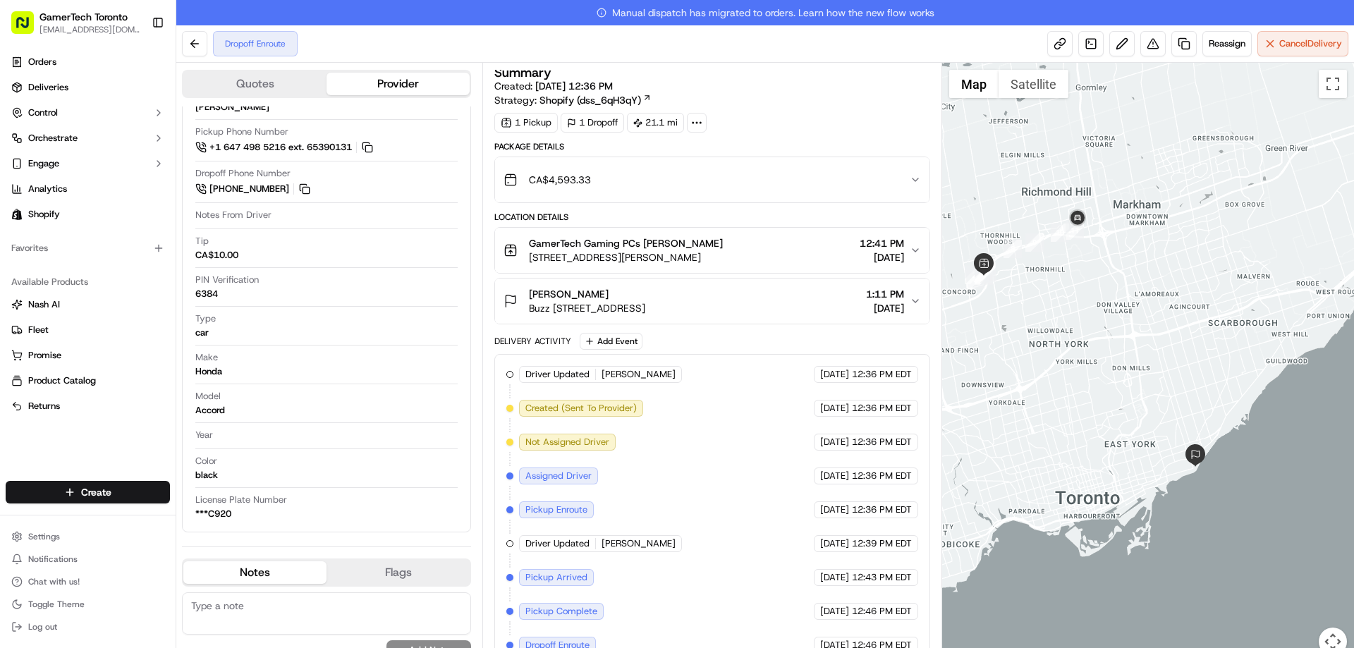
scroll to position [0, 0]
